Goal: Communication & Community: Participate in discussion

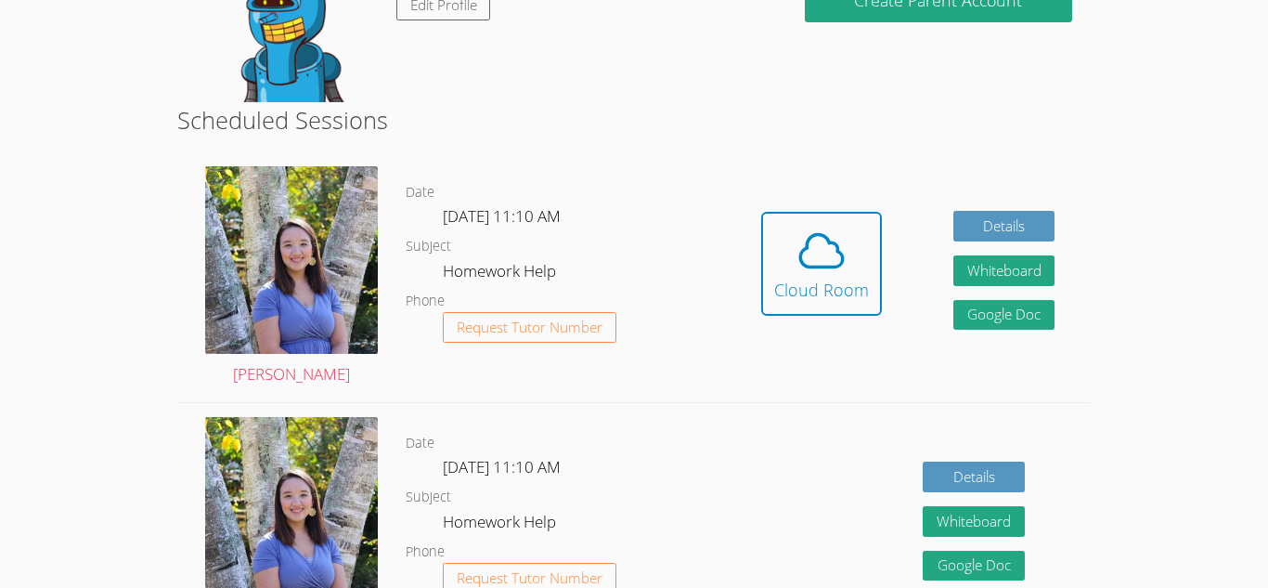
scroll to position [390, 0]
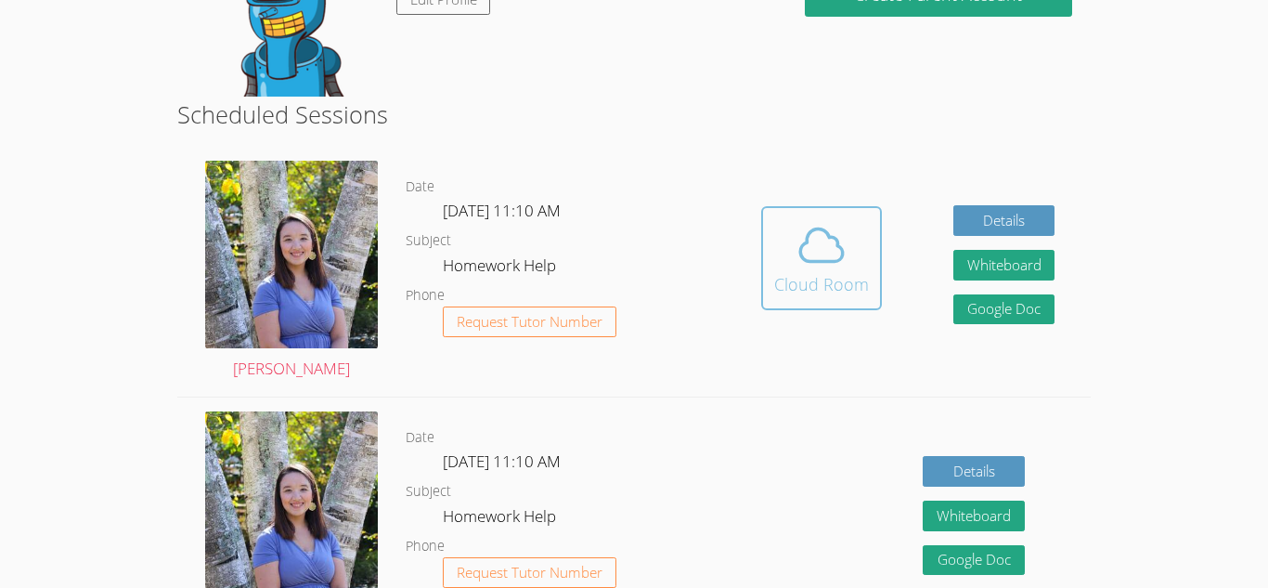
click at [812, 245] on icon at bounding box center [822, 245] width 52 height 52
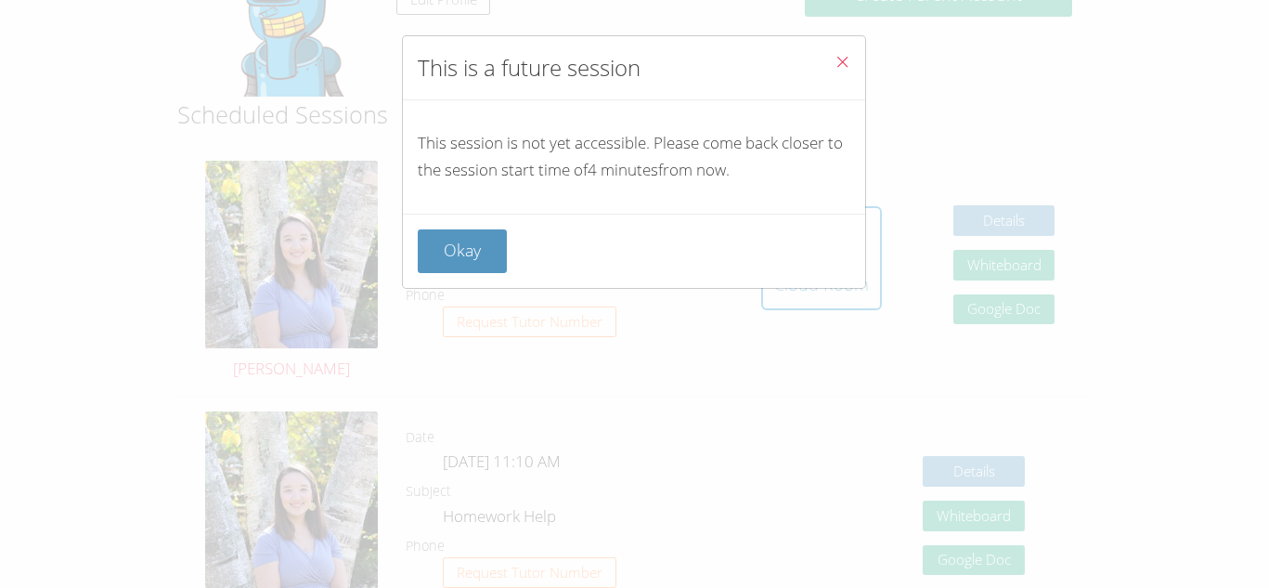
click at [843, 65] on icon "Close" at bounding box center [843, 62] width 16 height 16
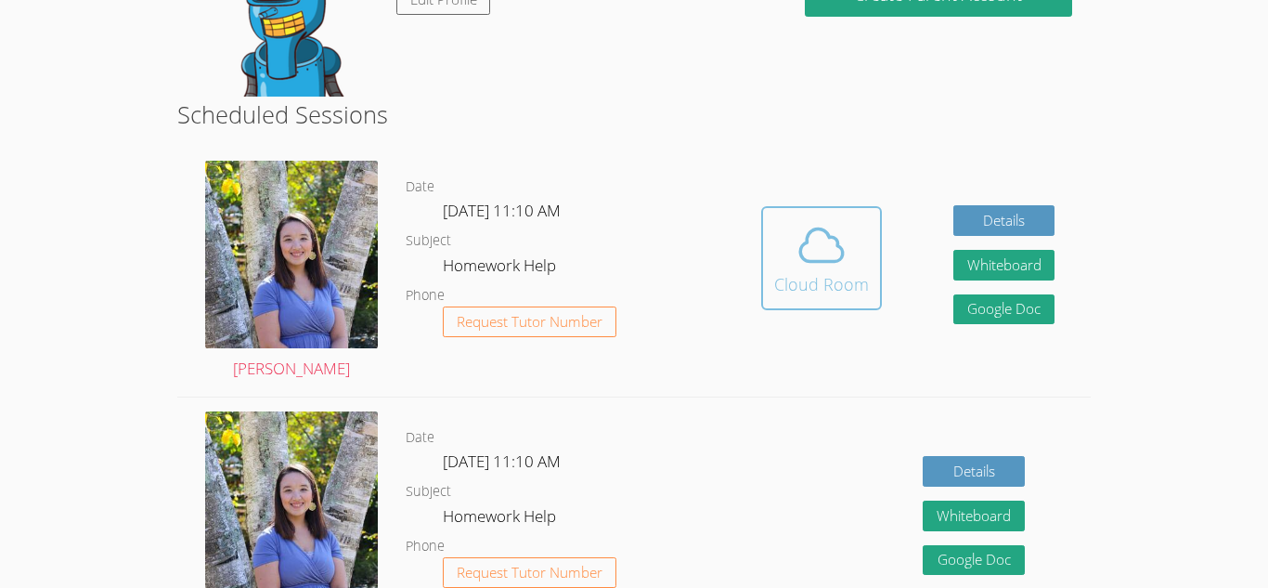
click at [785, 282] on div "Cloud Room" at bounding box center [821, 284] width 95 height 26
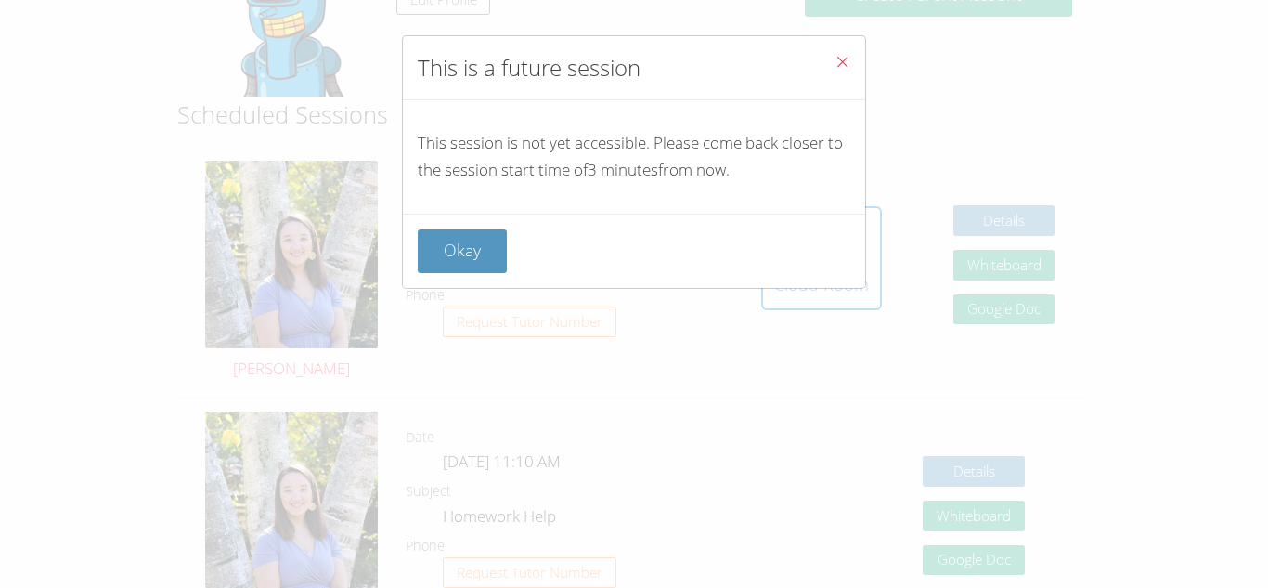
click at [844, 66] on icon "Close" at bounding box center [843, 62] width 16 height 16
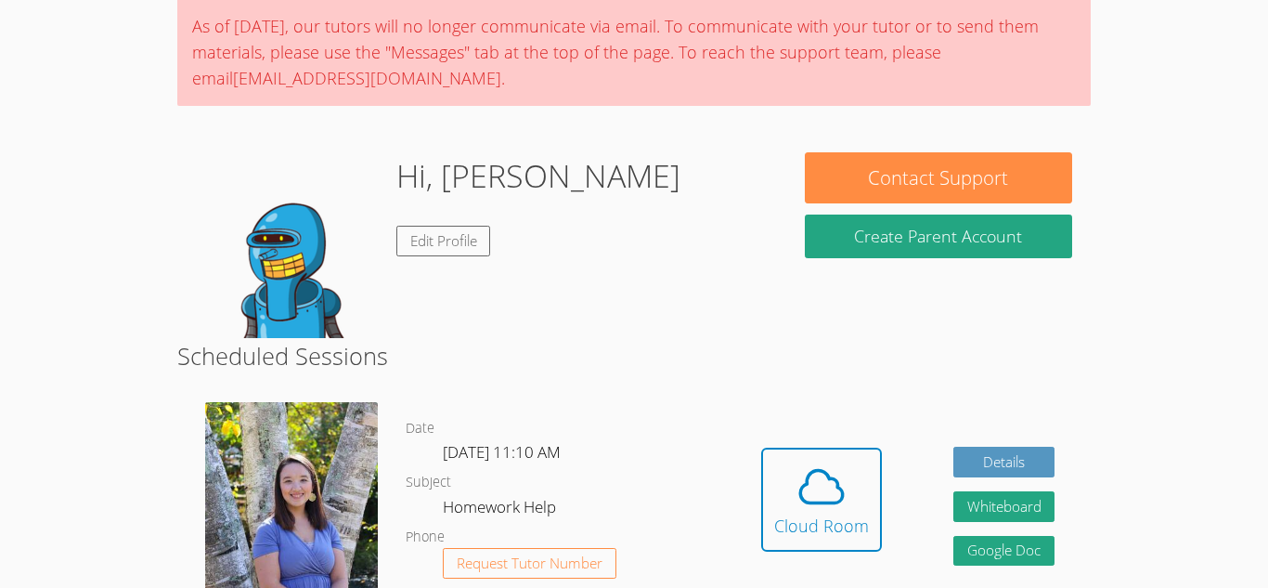
scroll to position [150, 0]
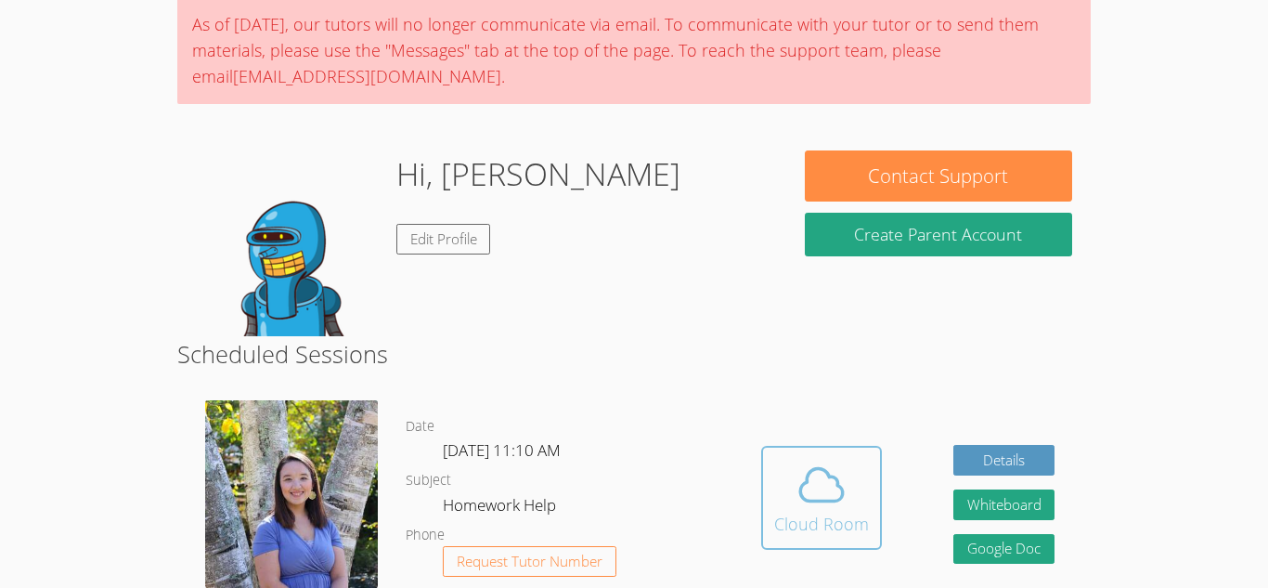
click at [818, 499] on icon at bounding box center [821, 484] width 43 height 32
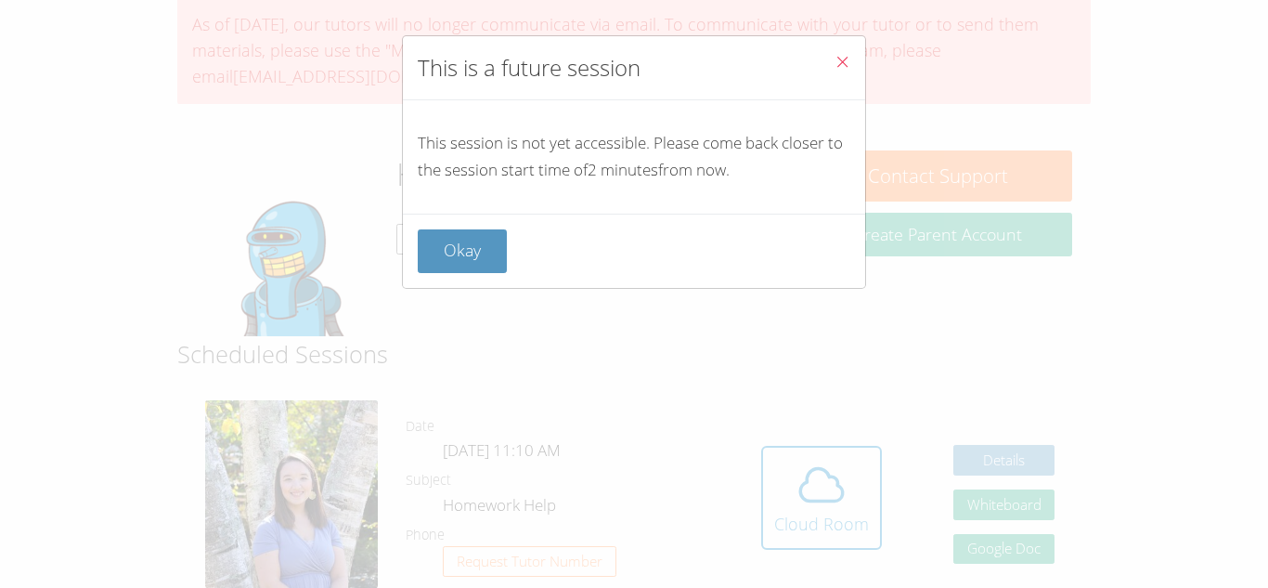
click at [833, 72] on button "Close" at bounding box center [842, 64] width 45 height 57
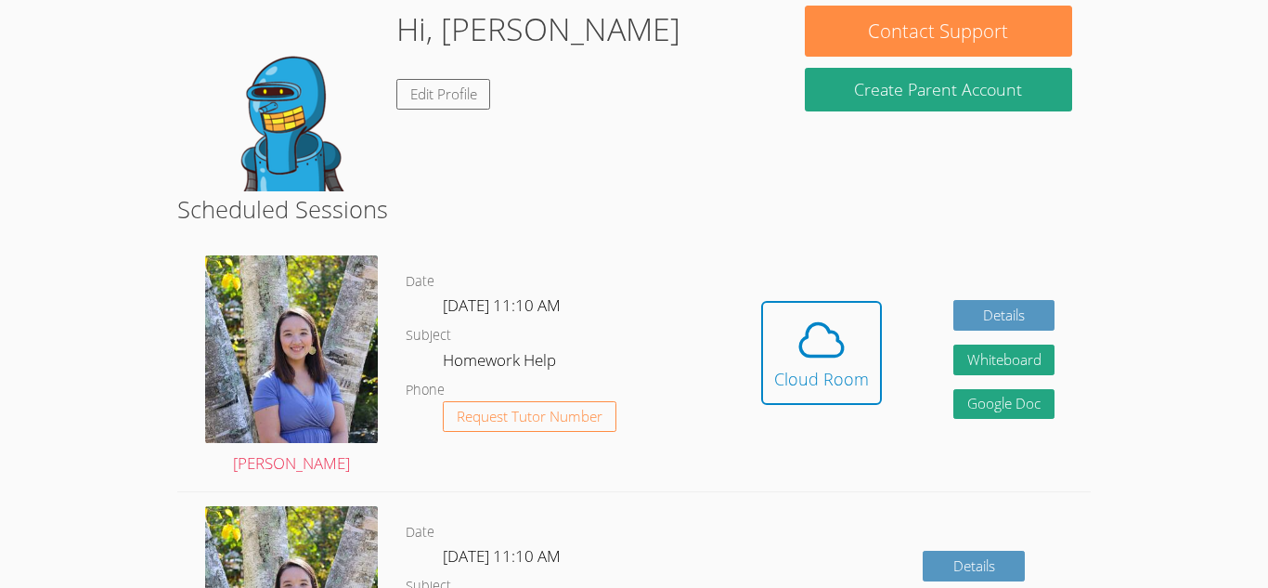
scroll to position [297, 0]
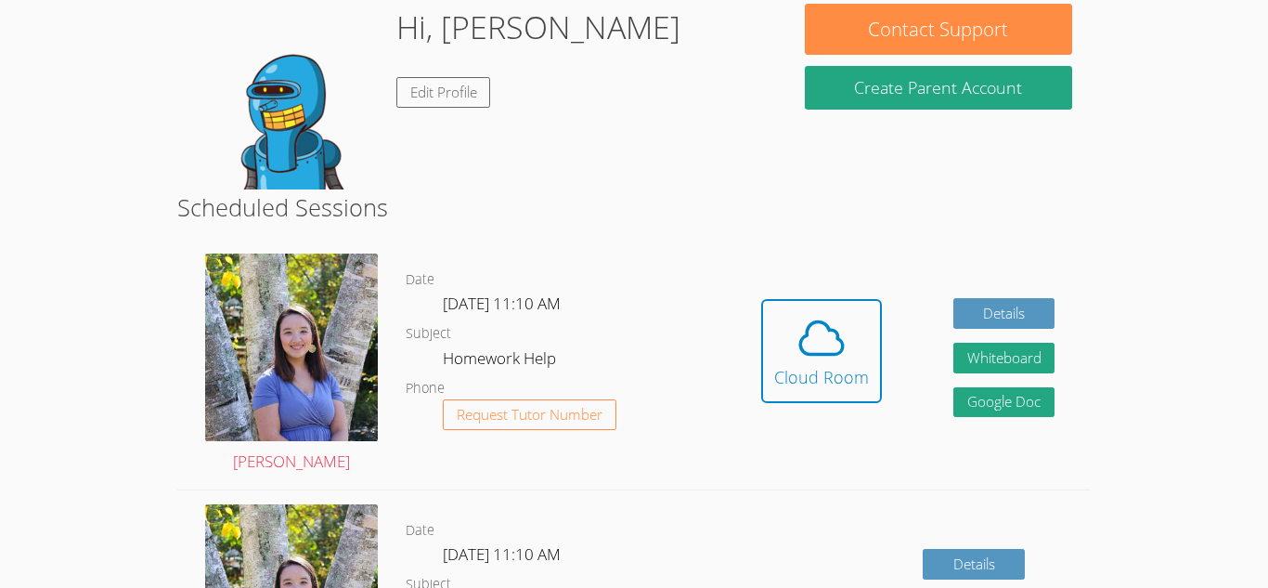
click at [833, 72] on button "Create Parent Account" at bounding box center [938, 88] width 267 height 44
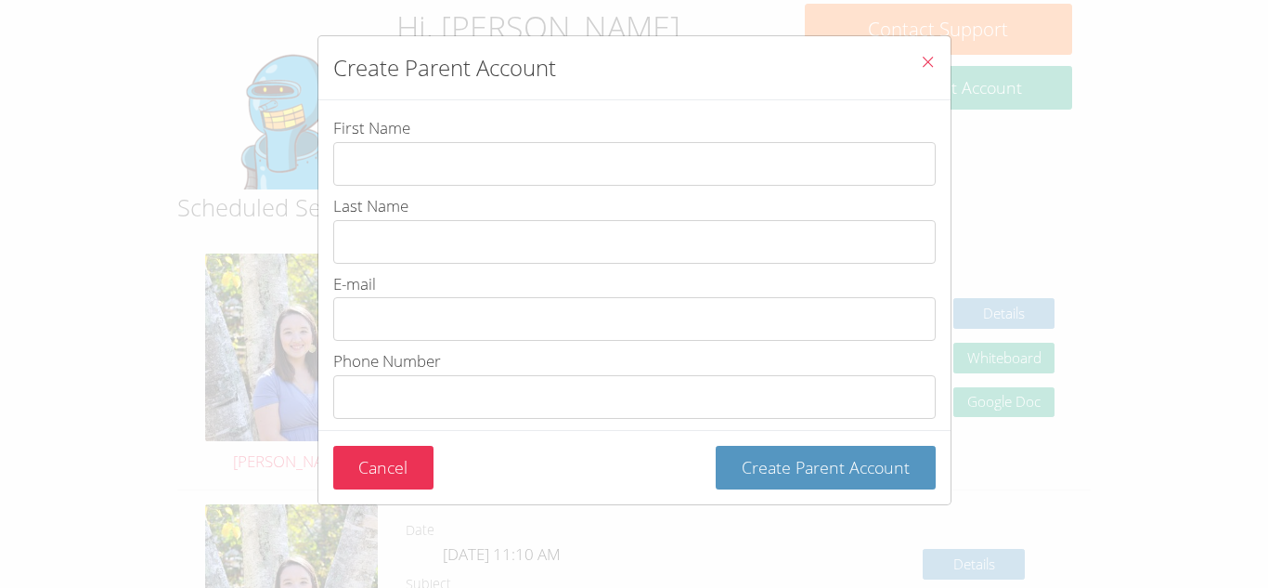
click at [934, 57] on icon "Close" at bounding box center [928, 62] width 16 height 16
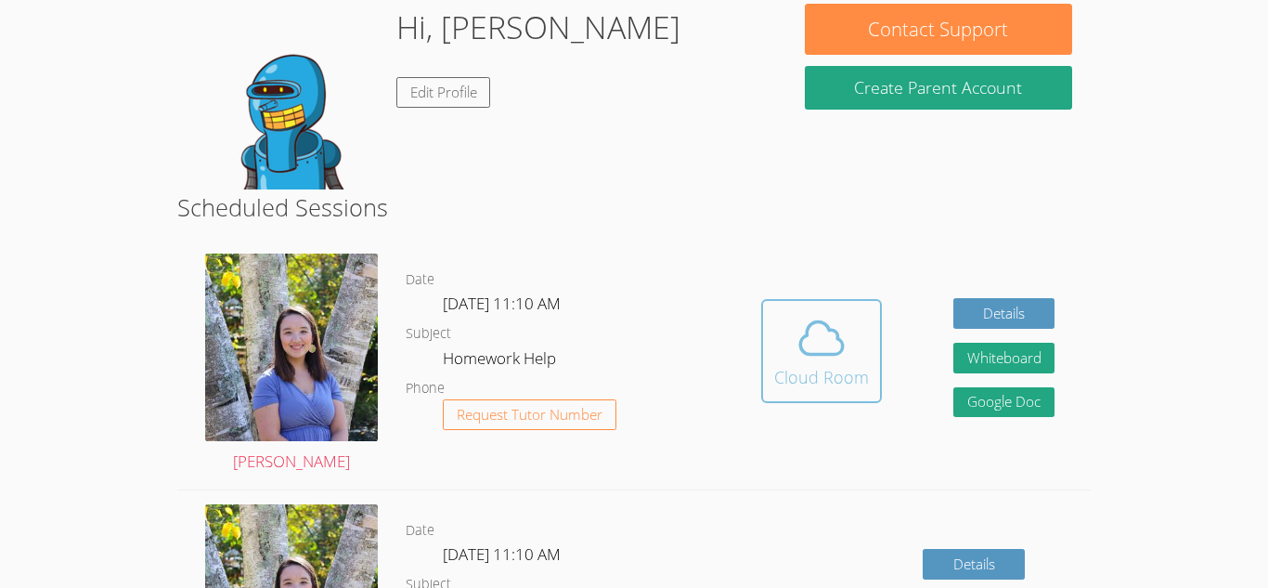
click at [832, 345] on icon at bounding box center [822, 338] width 52 height 52
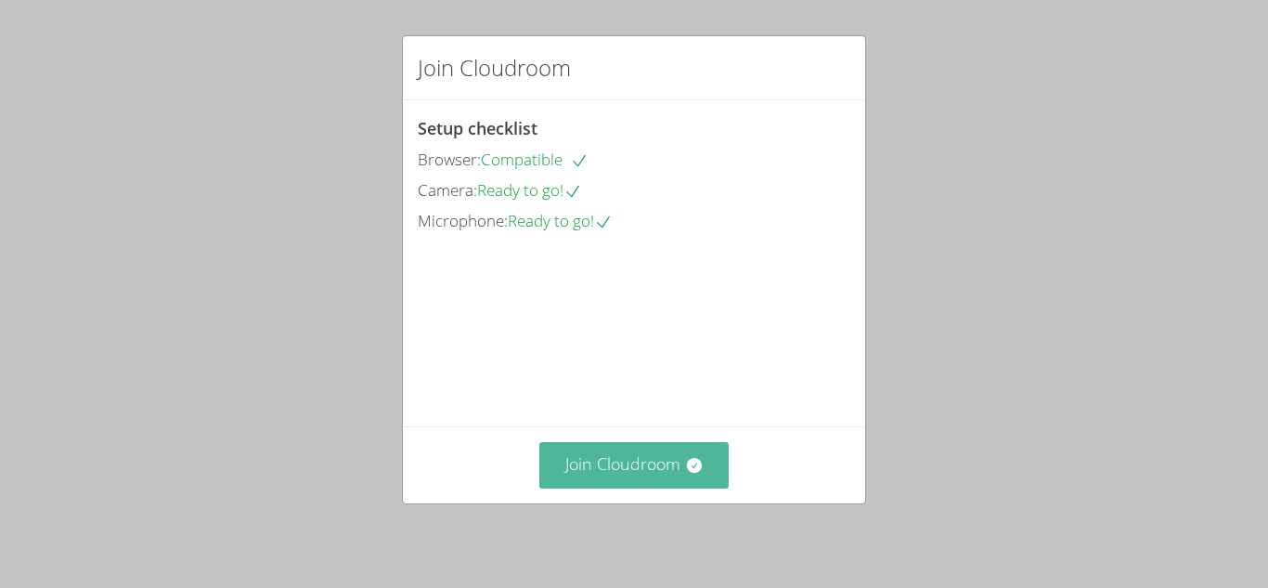
click at [633, 472] on button "Join Cloudroom" at bounding box center [634, 464] width 190 height 45
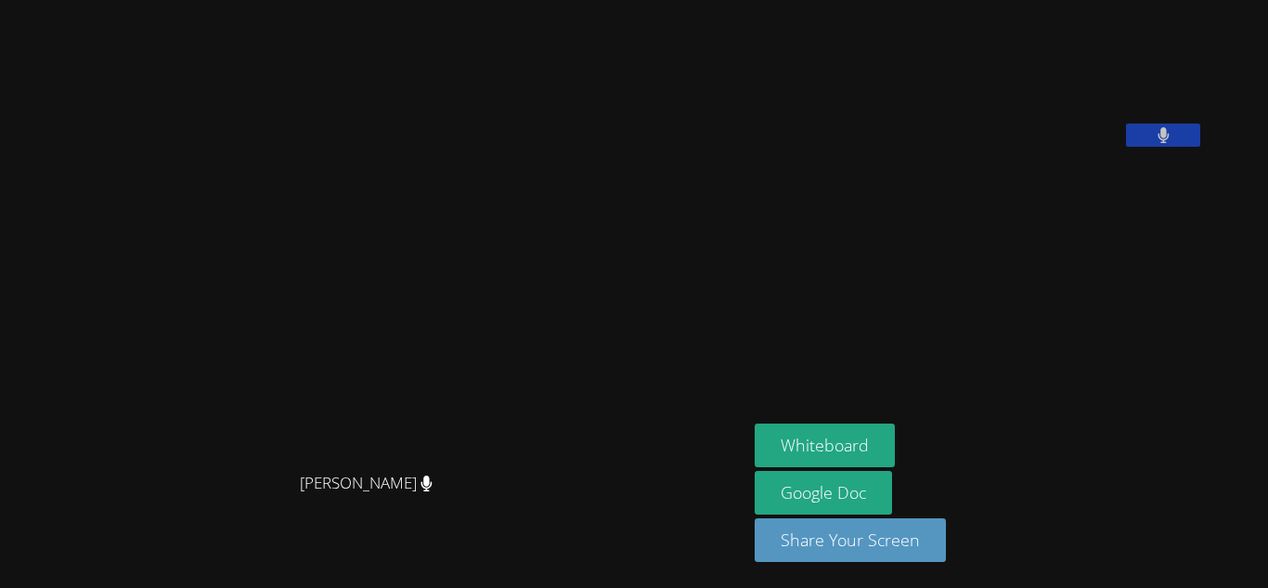
click at [1201, 147] on button at bounding box center [1163, 134] width 74 height 23
click at [1033, 147] on video at bounding box center [894, 76] width 279 height 139
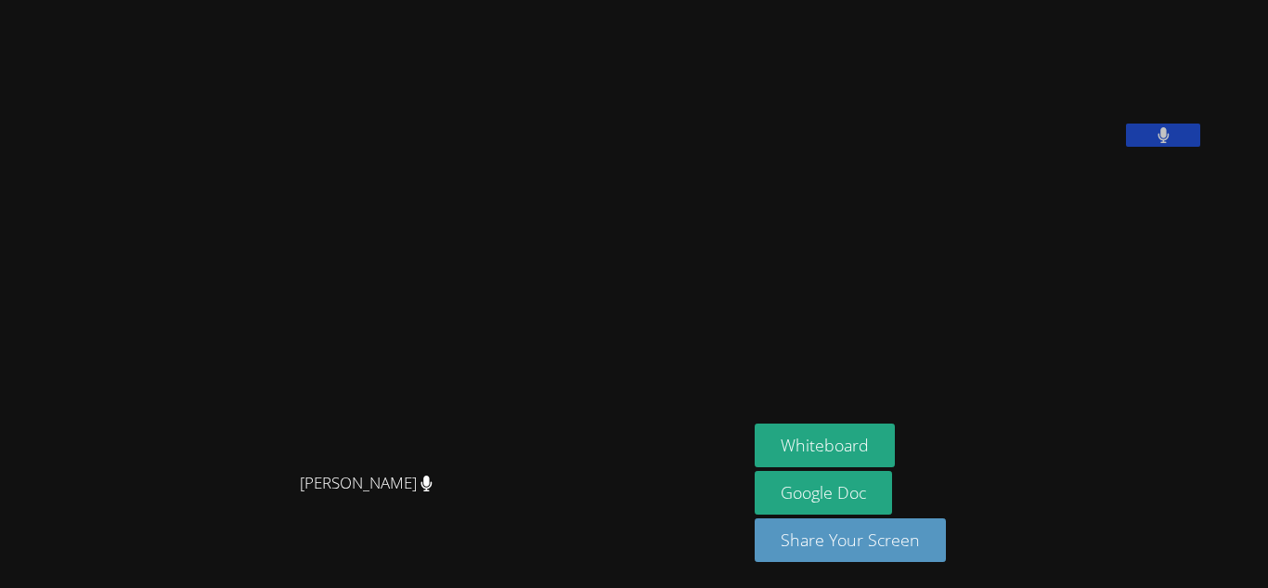
click at [1033, 67] on video at bounding box center [894, 76] width 279 height 139
click at [1033, 73] on video at bounding box center [894, 76] width 279 height 139
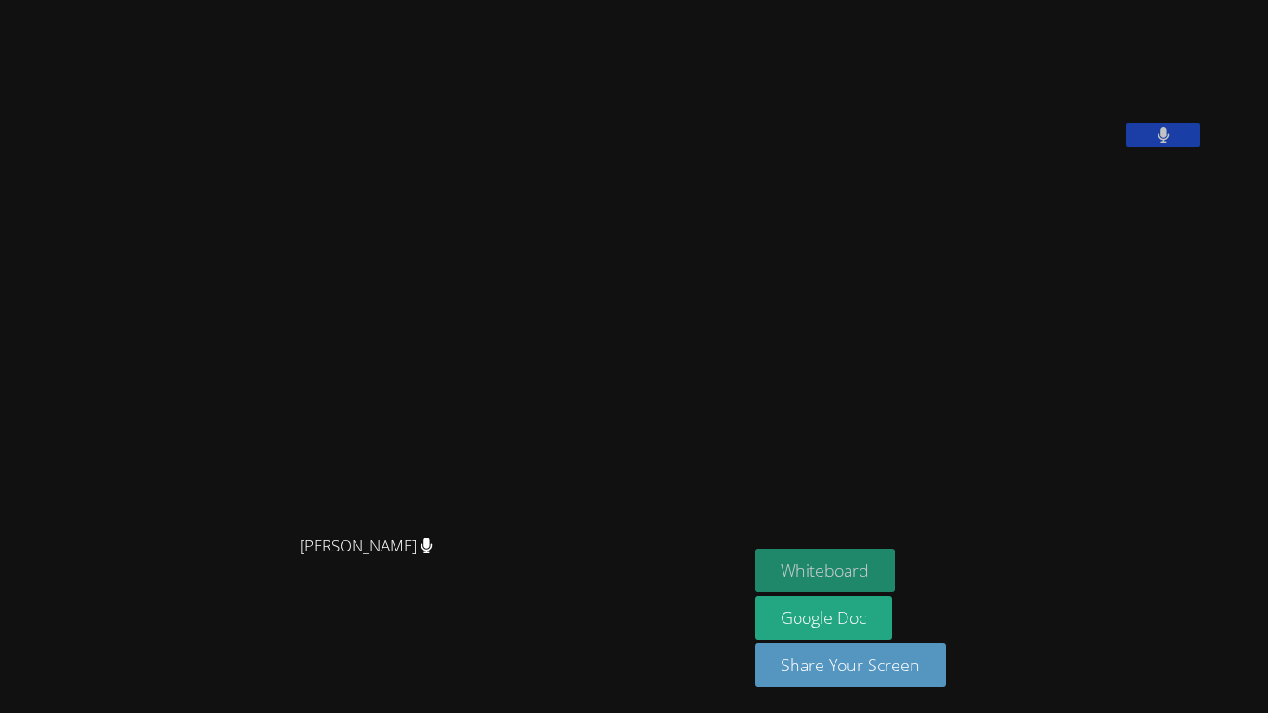
click at [895, 580] on button "Whiteboard" at bounding box center [825, 571] width 140 height 44
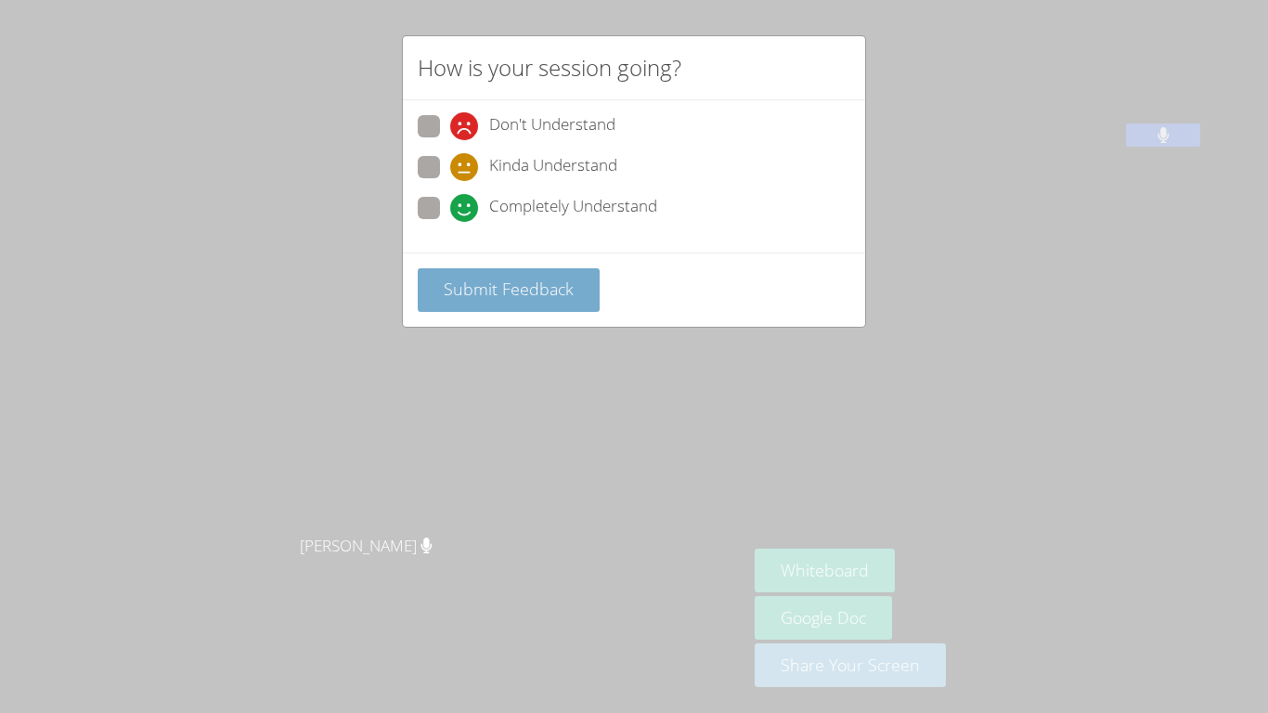
click at [492, 279] on span "Submit Feedback" at bounding box center [509, 289] width 130 height 22
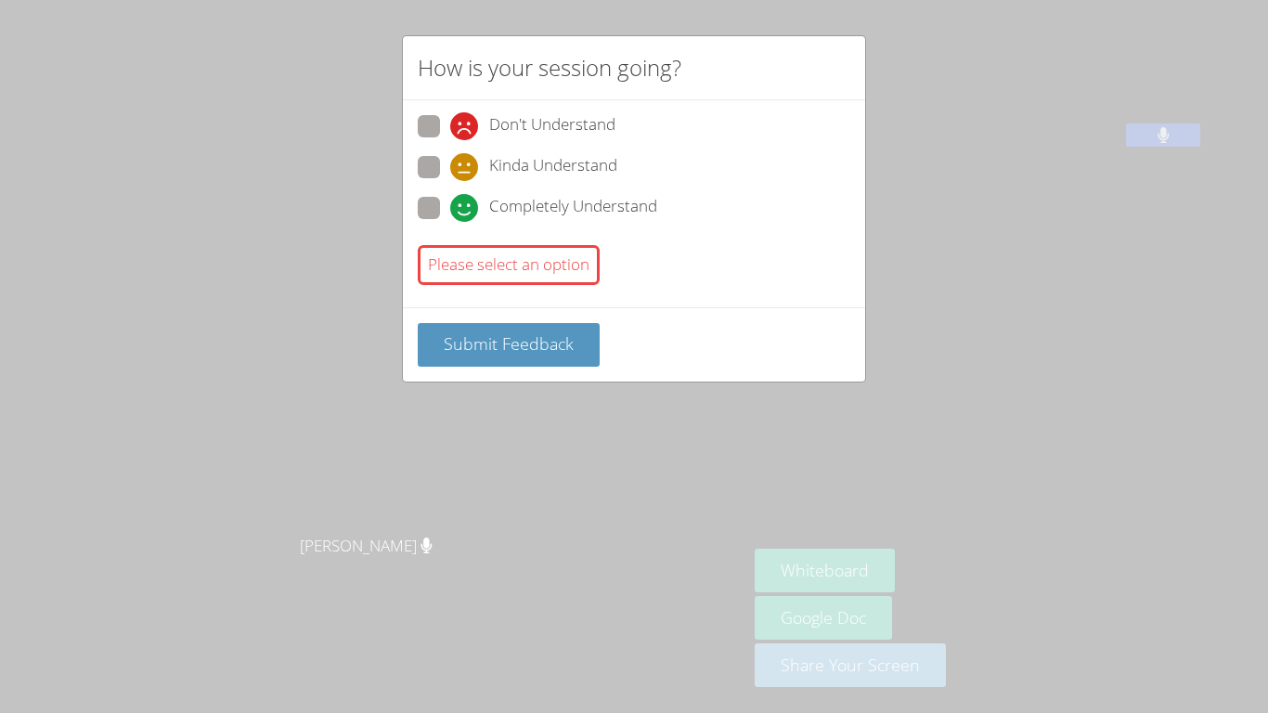
click at [450, 222] on span at bounding box center [450, 222] width 0 height 0
click at [450, 213] on input "Completely Understand" at bounding box center [458, 205] width 16 height 16
radio input "true"
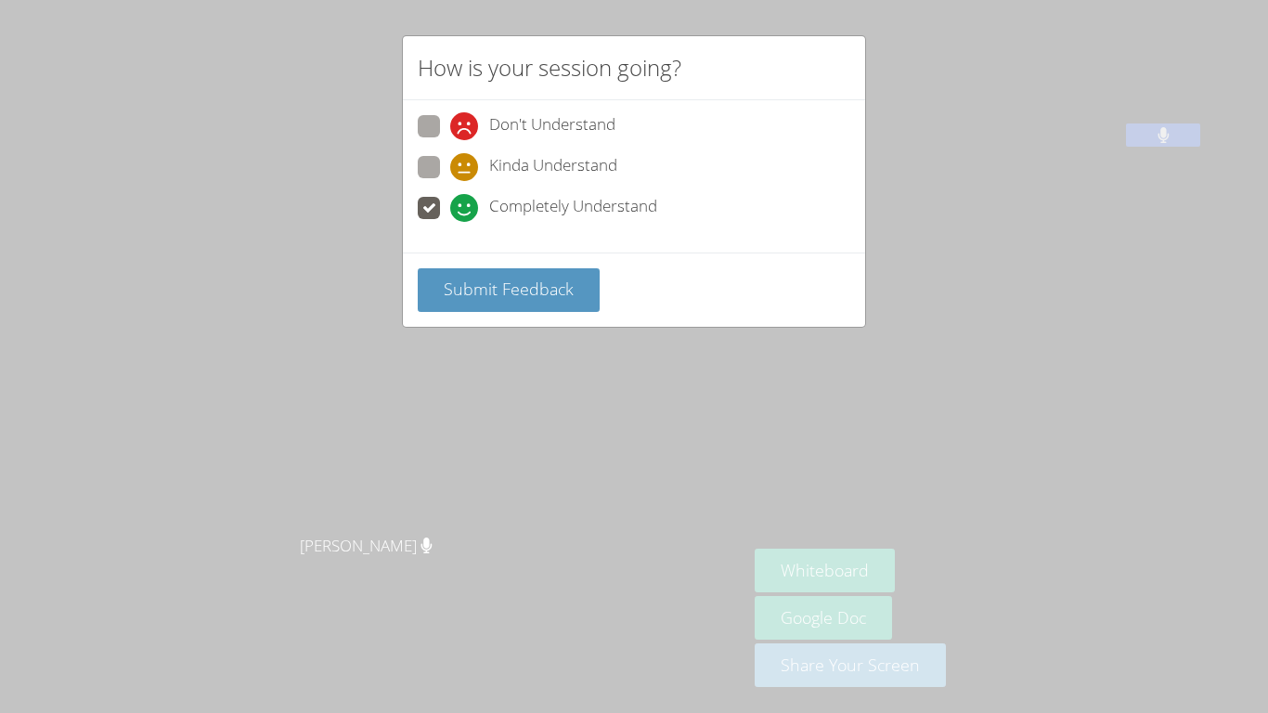
click at [456, 264] on div "Submit Feedback" at bounding box center [634, 290] width 462 height 74
click at [464, 285] on span "Submit Feedback" at bounding box center [509, 289] width 130 height 22
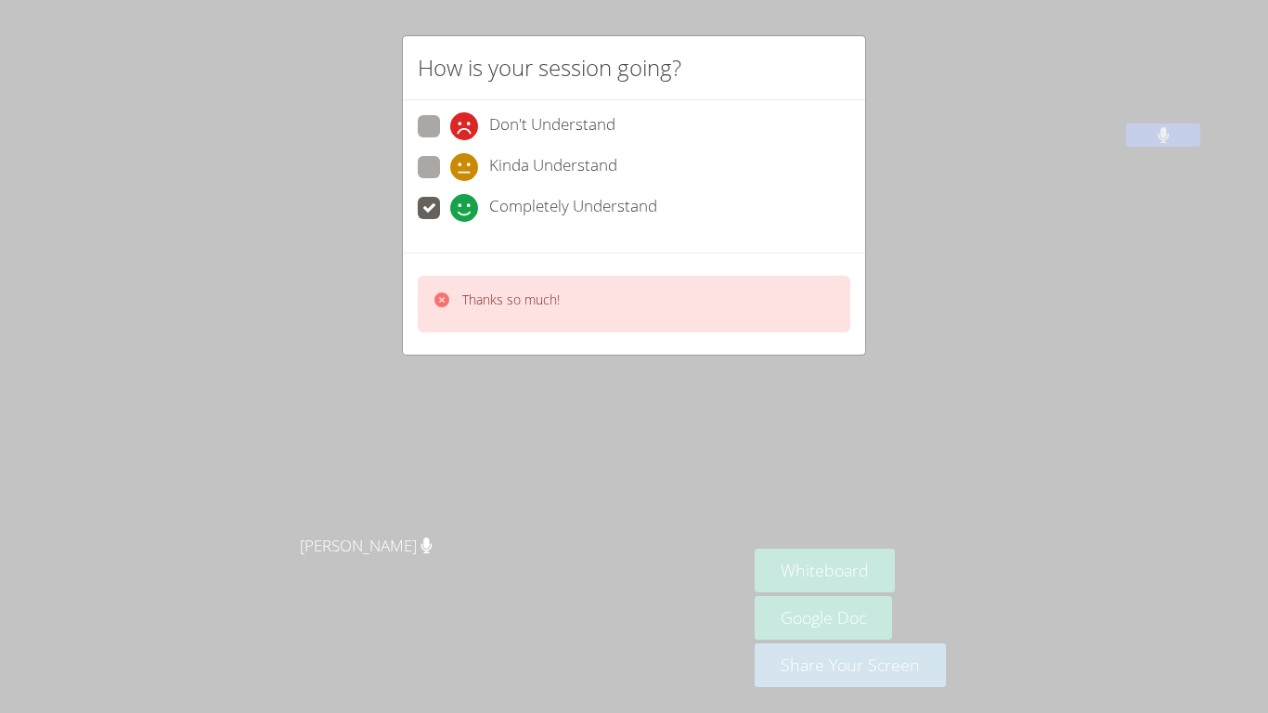
click at [824, 471] on div "How is your session going? Don't Understand Kinda Understand Completely Underst…" at bounding box center [634, 356] width 1268 height 713
click at [764, 422] on div "How is your session going? Don't Understand Kinda Understand Completely Underst…" at bounding box center [634, 356] width 1268 height 713
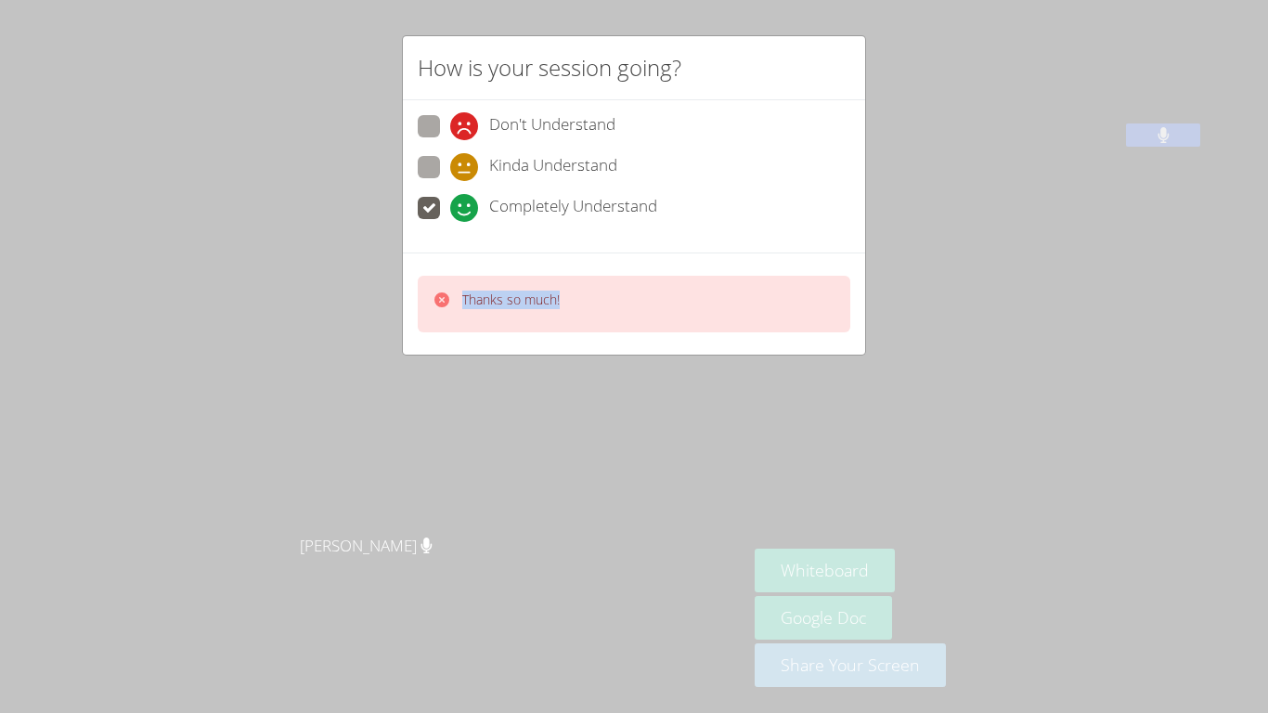
click at [764, 422] on div "How is your session going? Don't Understand Kinda Understand Completely Underst…" at bounding box center [634, 356] width 1268 height 713
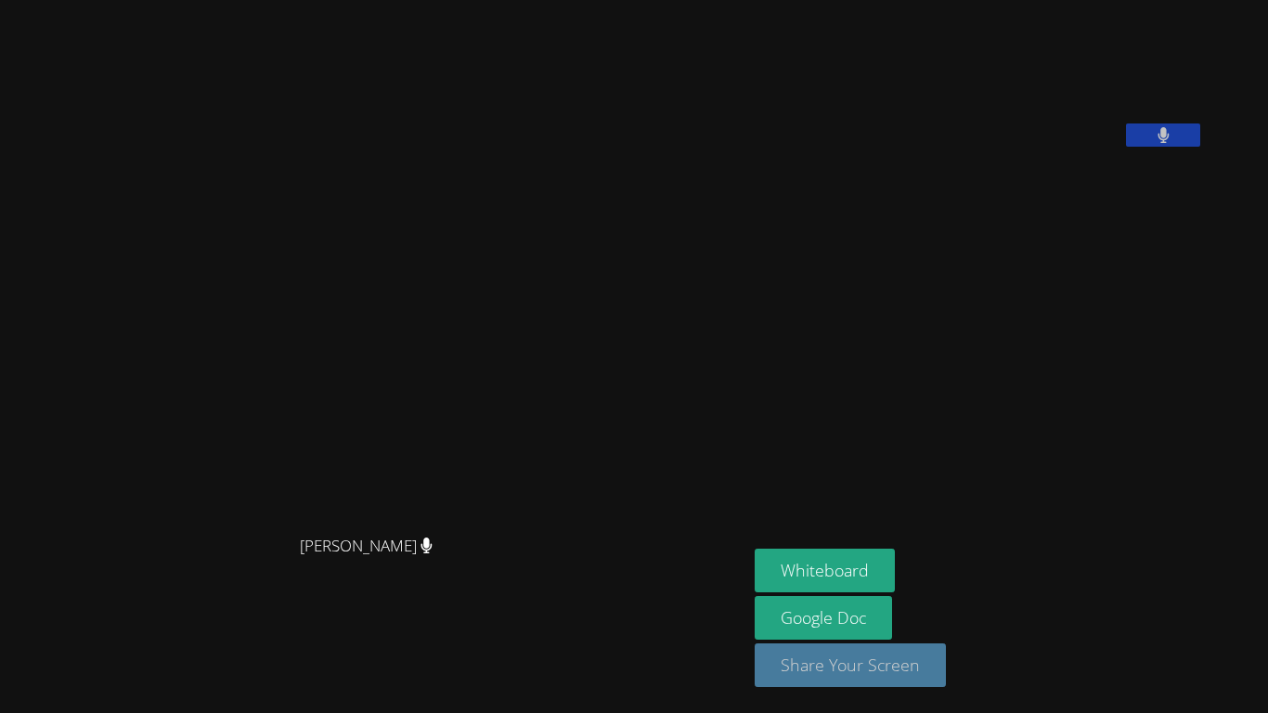
click at [894, 587] on button "Share Your Screen" at bounding box center [850, 665] width 191 height 44
